Goal: Task Accomplishment & Management: Complete application form

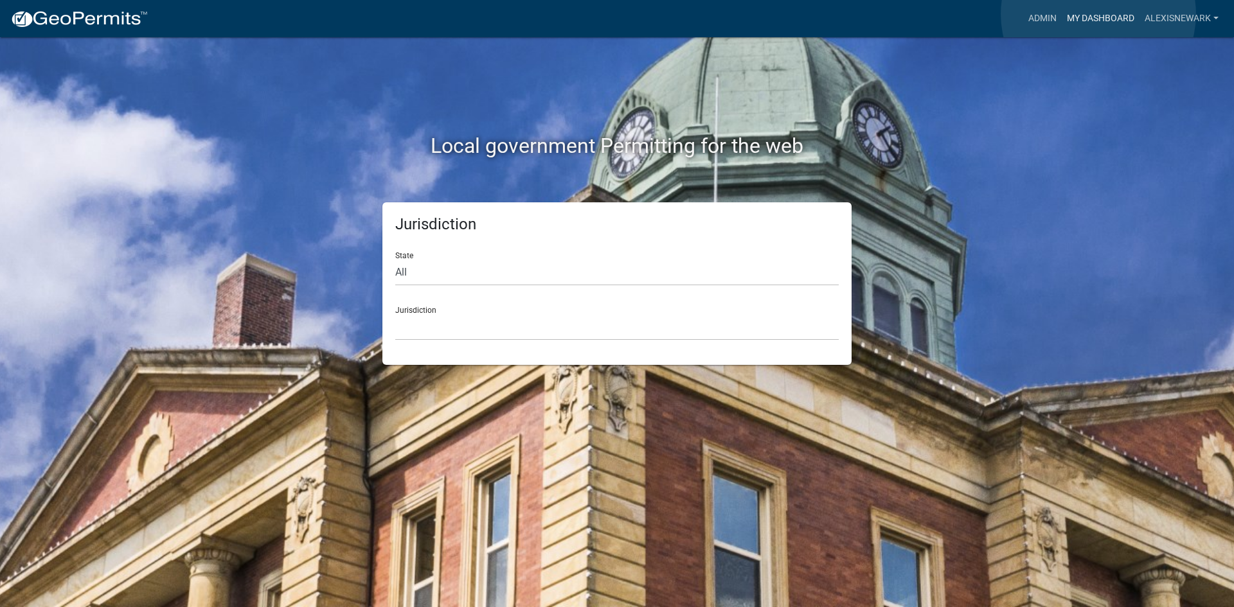
click at [987, 14] on link "My Dashboard" at bounding box center [1101, 18] width 78 height 24
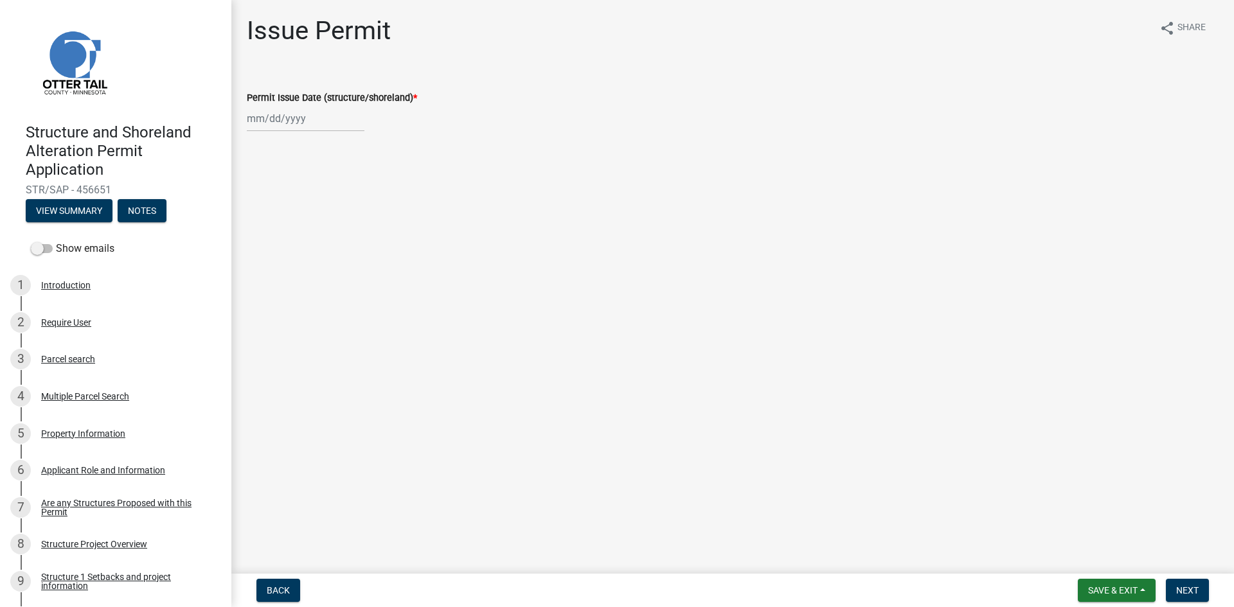
click at [278, 117] on div at bounding box center [306, 118] width 118 height 26
select select "8"
select select "2025"
click at [298, 224] on div "13" at bounding box center [301, 228] width 21 height 21
type input "[DATE]"
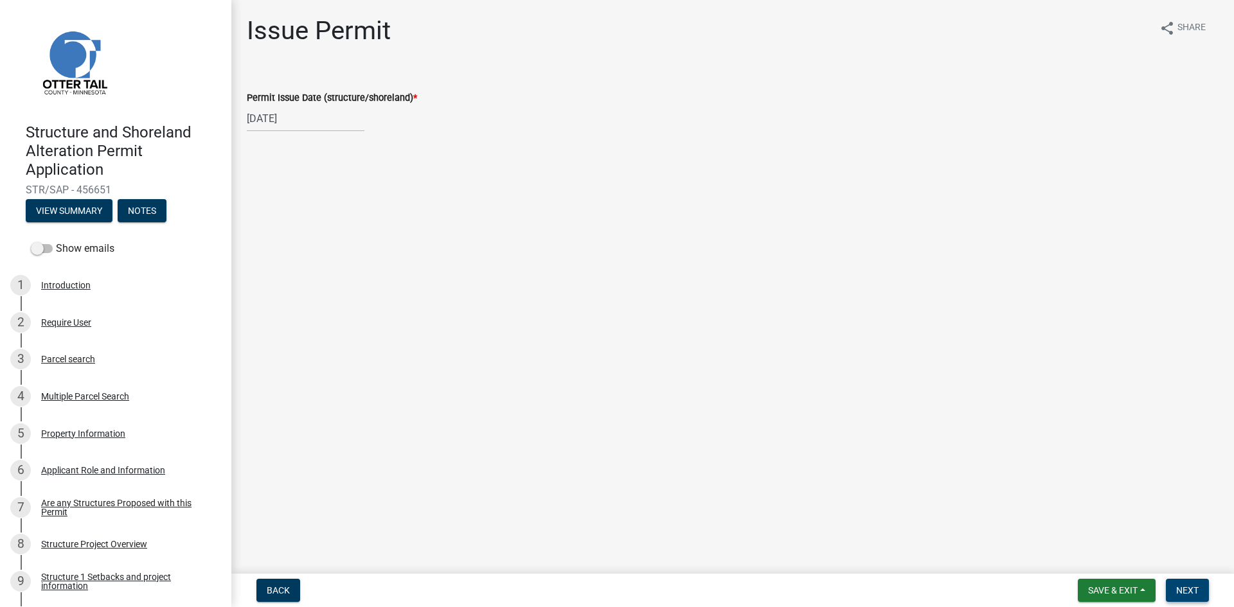
click at [1179, 587] on span "Next" at bounding box center [1187, 591] width 22 height 10
click at [1195, 582] on button "Next" at bounding box center [1187, 590] width 43 height 23
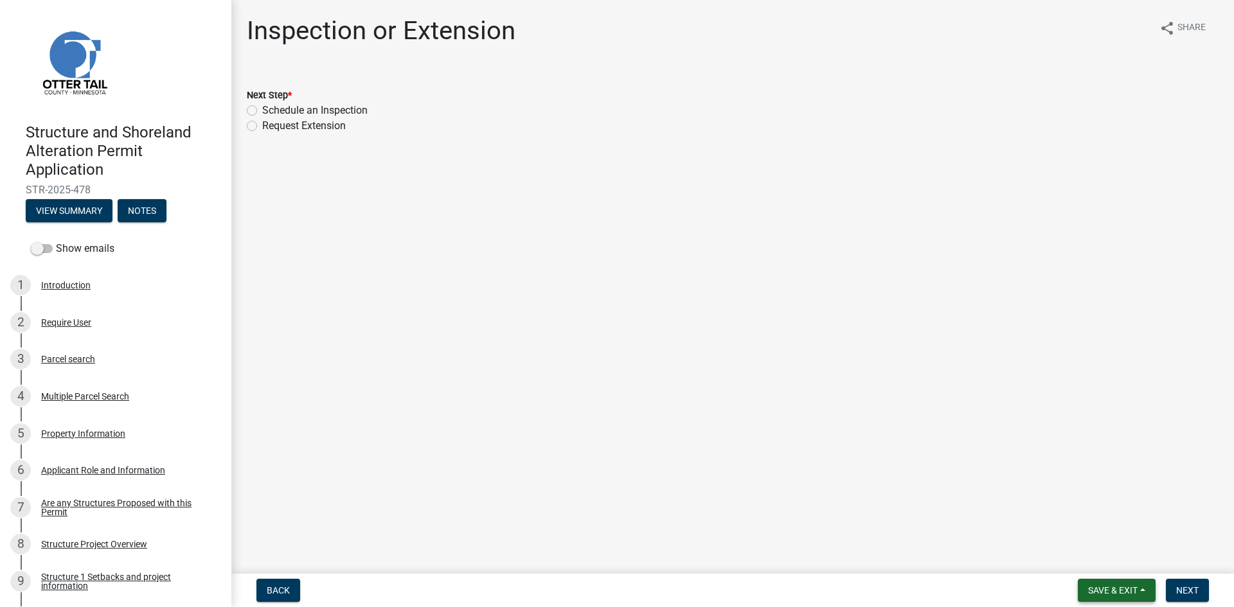
click at [1100, 591] on span "Save & Exit" at bounding box center [1112, 591] width 49 height 10
click at [1118, 562] on button "Save & Exit" at bounding box center [1104, 557] width 103 height 31
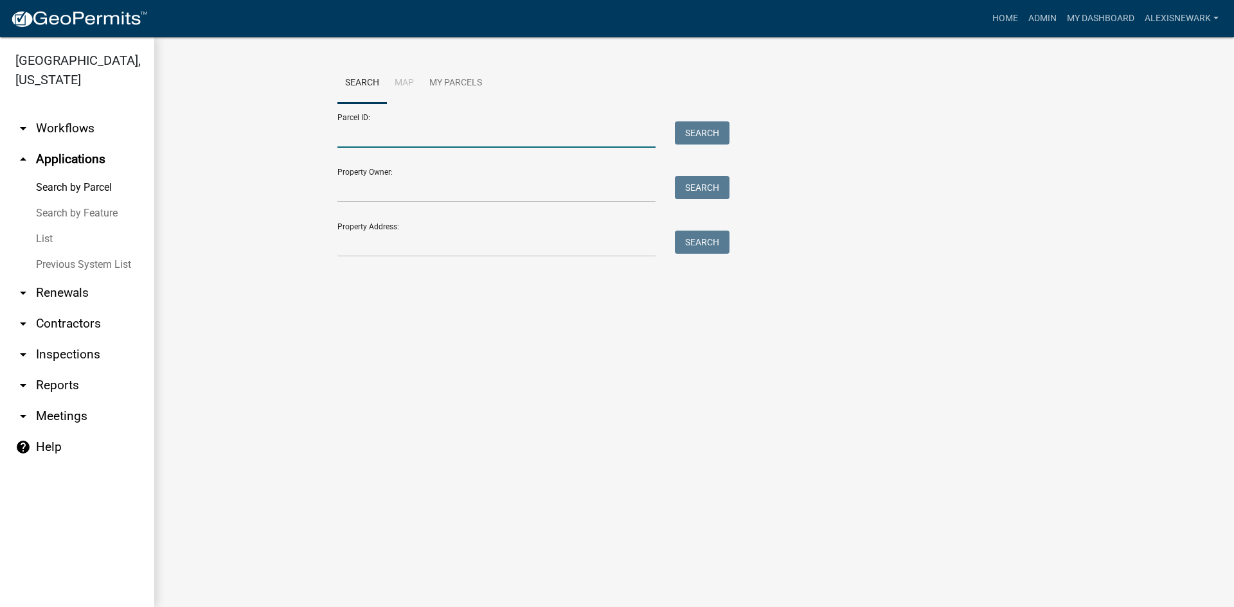
click at [503, 136] on input "Parcel ID:" at bounding box center [496, 134] width 318 height 26
click at [652, 244] on input "Property Address:" at bounding box center [496, 244] width 318 height 26
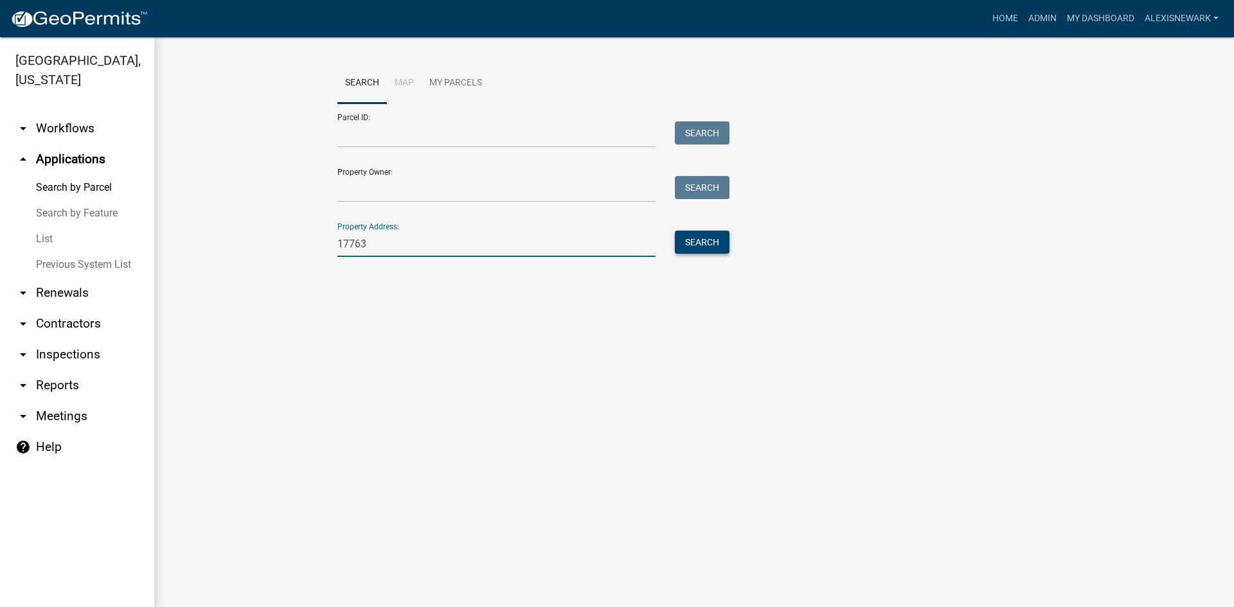
type input "17763"
click at [724, 242] on button "Search" at bounding box center [702, 242] width 55 height 23
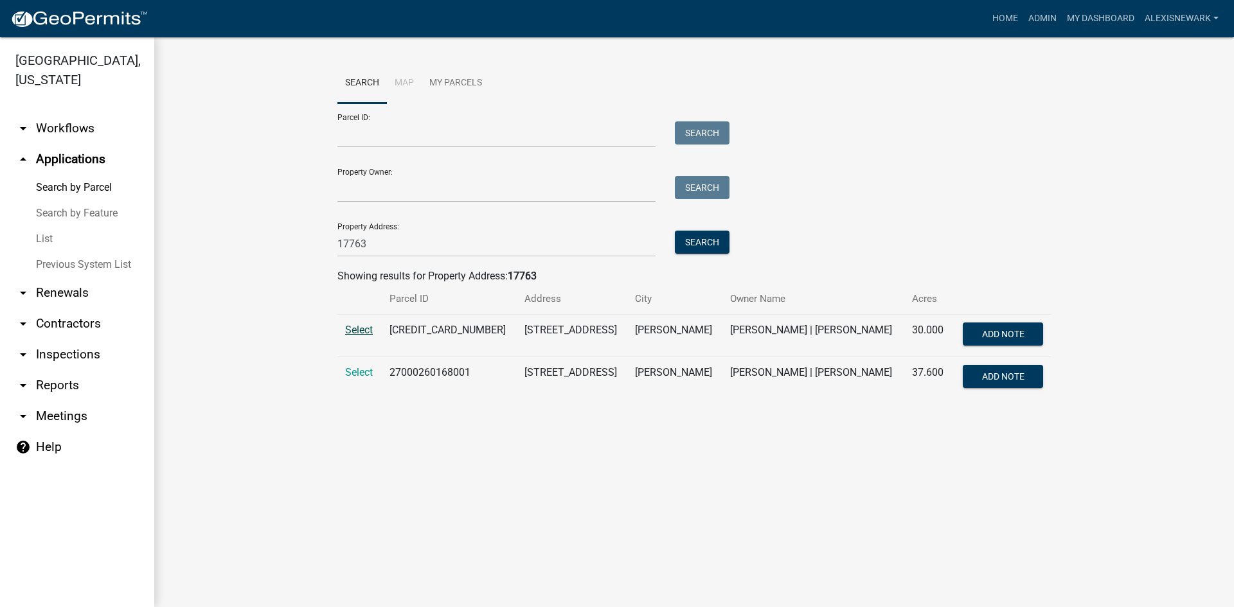
click at [365, 327] on span "Select" at bounding box center [359, 330] width 28 height 12
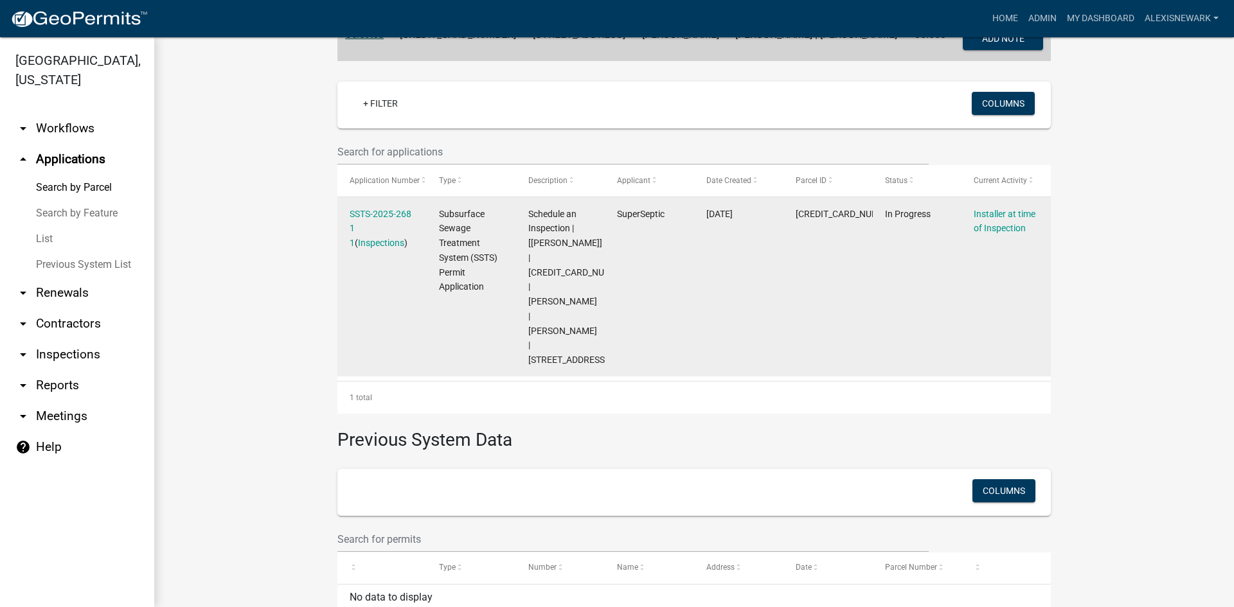
scroll to position [305, 0]
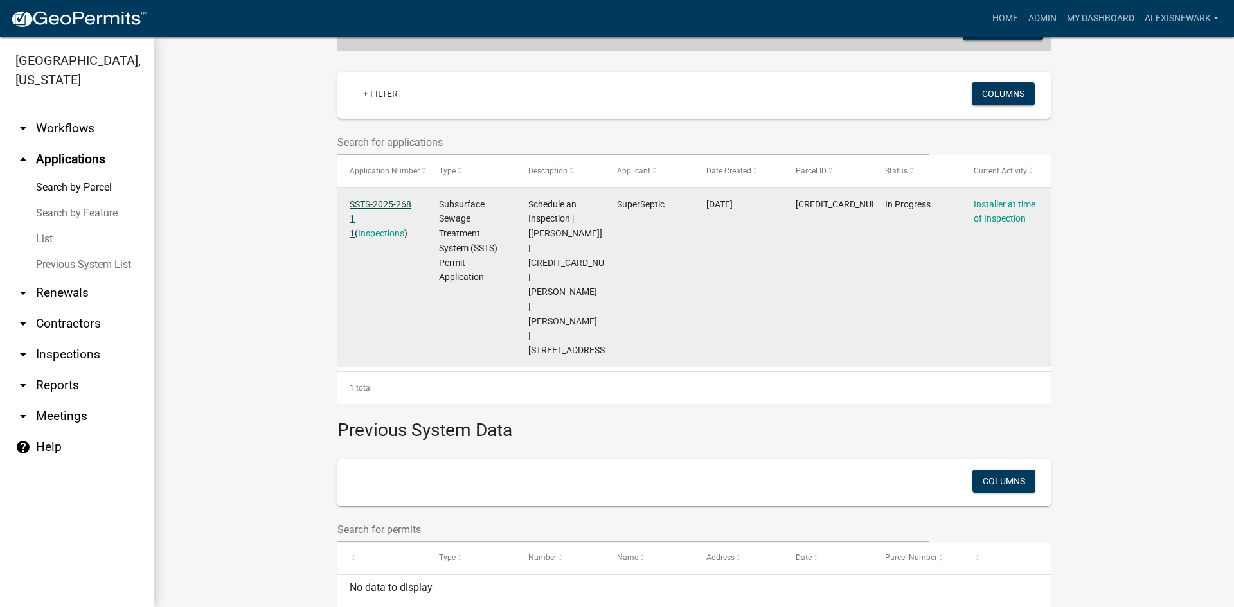
click at [382, 206] on link "SSTS-2025-268 1 1" at bounding box center [381, 219] width 62 height 40
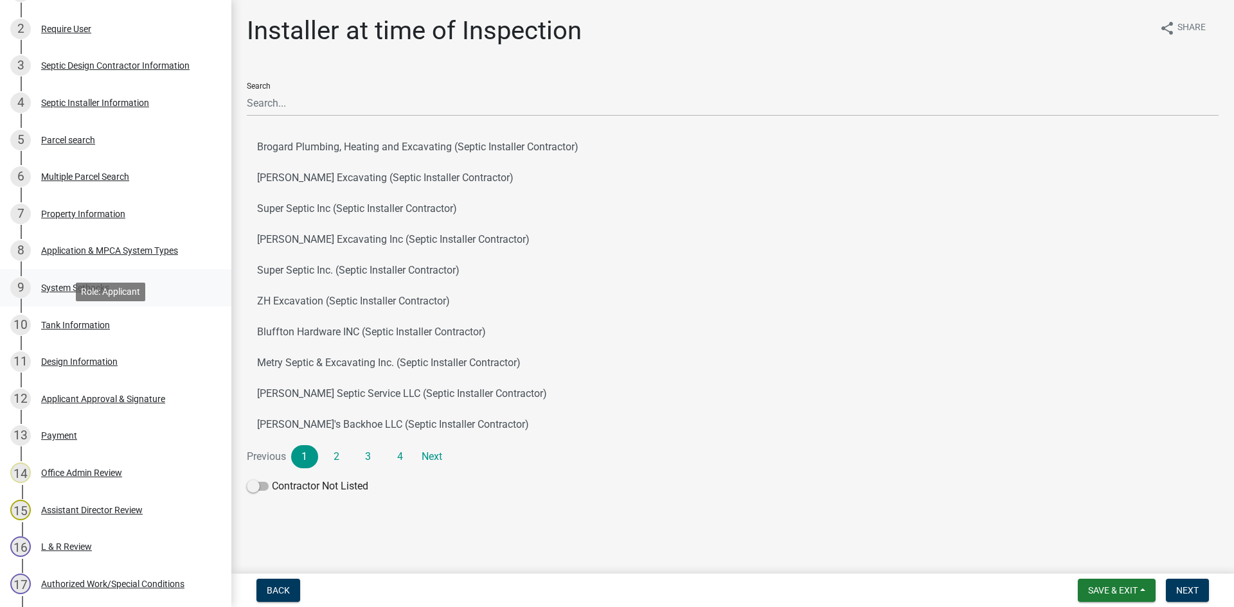
scroll to position [289, 0]
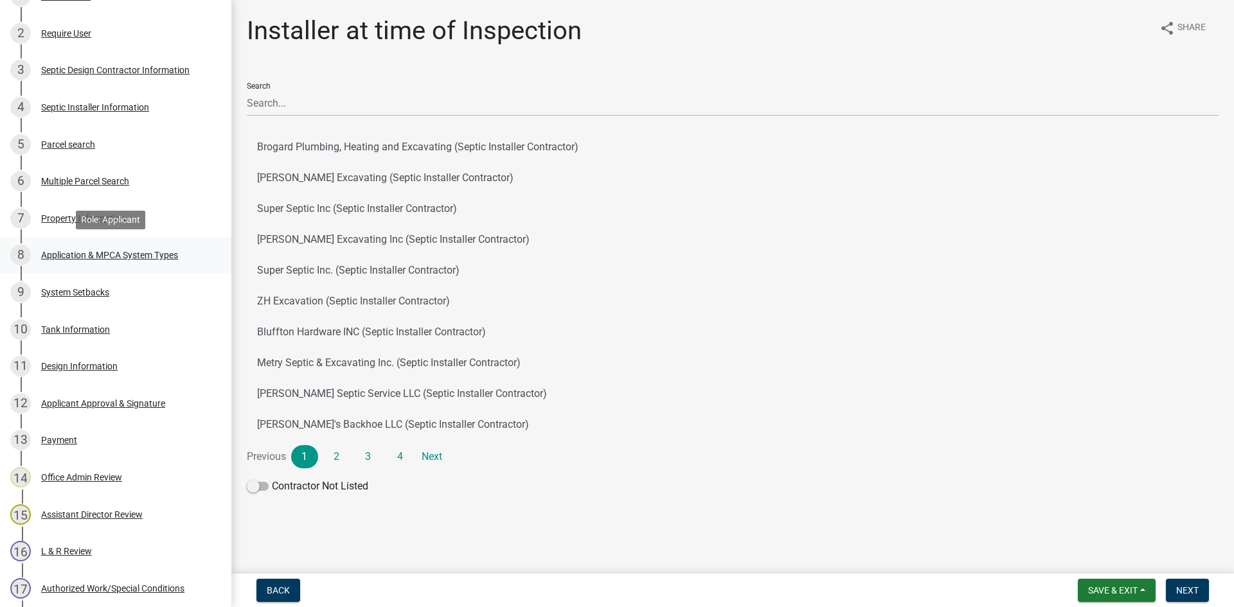
click at [139, 271] on link "8 Application & MPCA System Types" at bounding box center [115, 255] width 231 height 37
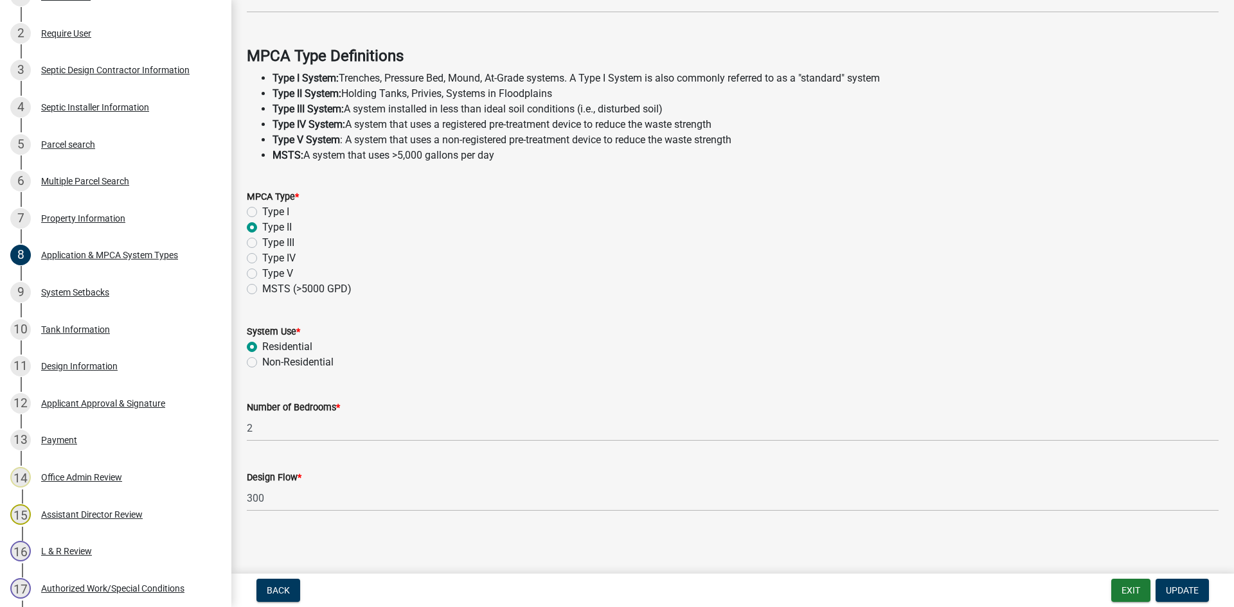
scroll to position [346, 0]
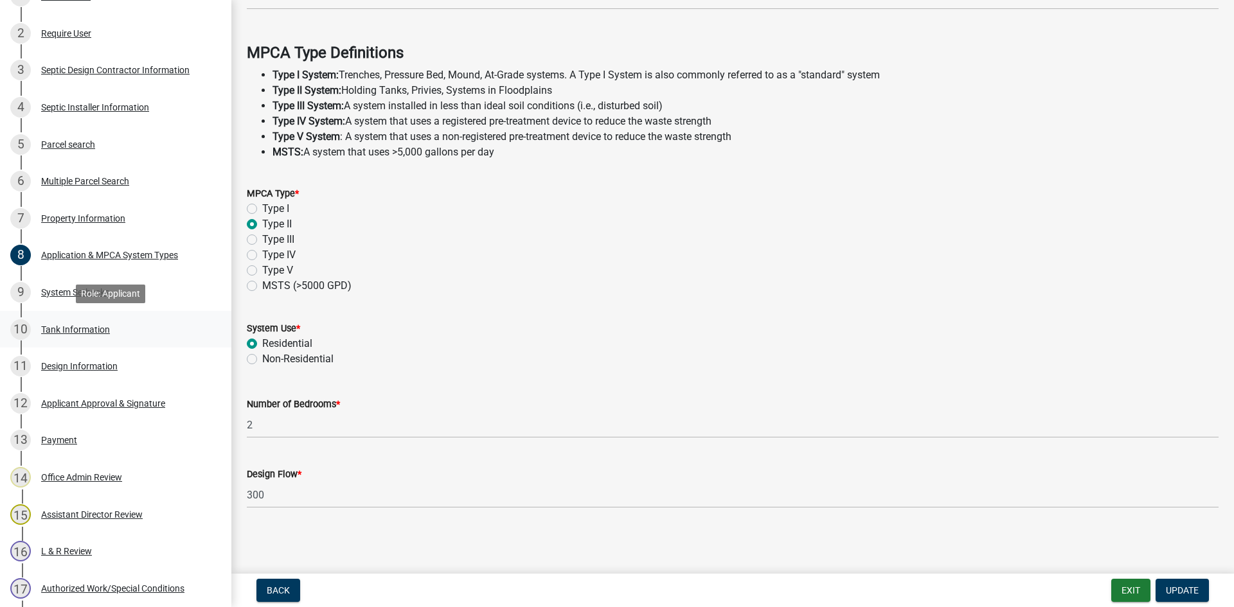
click at [170, 323] on div "10 Tank Information" at bounding box center [110, 329] width 201 height 21
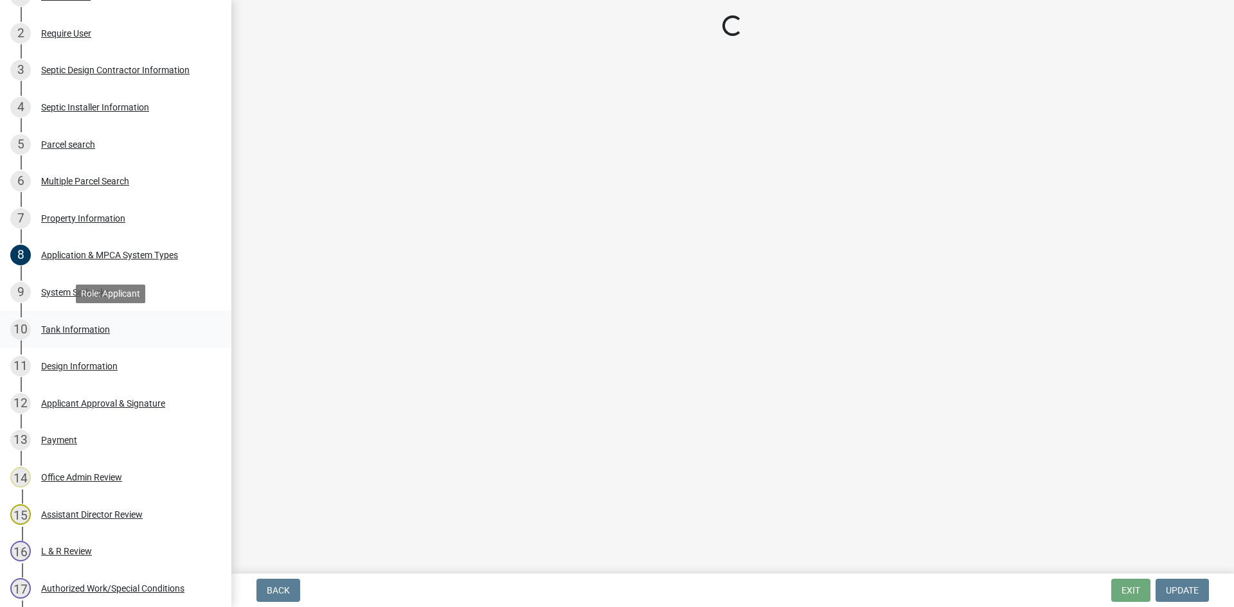
scroll to position [0, 0]
